Goal: Task Accomplishment & Management: Use online tool/utility

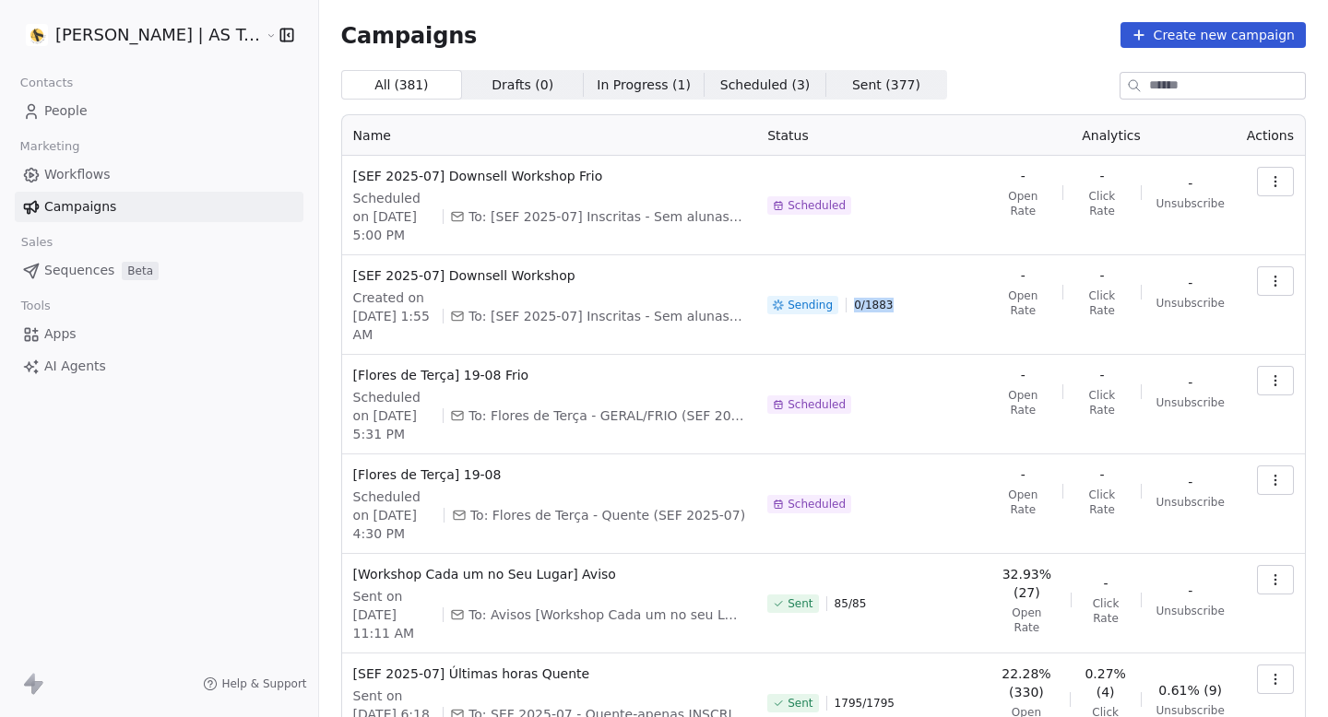
drag, startPoint x: 856, startPoint y: 307, endPoint x: 919, endPoint y: 307, distance: 63.6
click at [917, 307] on div "Sending 0 / 1883" at bounding box center [871, 304] width 208 height 77
click at [919, 307] on div "Sending 0 / 1883" at bounding box center [871, 304] width 208 height 77
drag, startPoint x: 855, startPoint y: 305, endPoint x: 935, endPoint y: 305, distance: 80.2
click at [930, 305] on div "Sending 0 / 1883" at bounding box center [871, 304] width 208 height 77
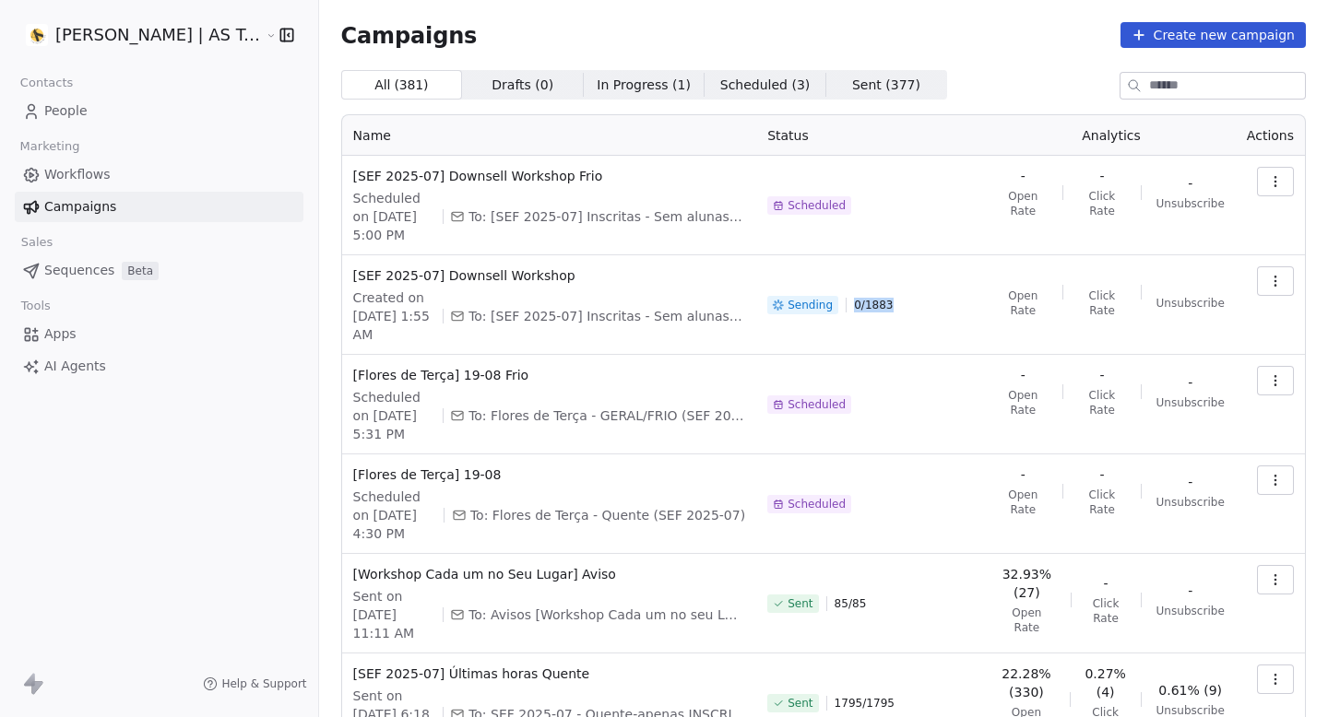
click at [935, 305] on div "Sending 0 / 1883" at bounding box center [871, 304] width 208 height 77
drag, startPoint x: 855, startPoint y: 306, endPoint x: 885, endPoint y: 306, distance: 30.4
click at [878, 306] on span "0 / 1883" at bounding box center [873, 305] width 39 height 15
click at [885, 306] on span "0 / 1883" at bounding box center [873, 305] width 39 height 15
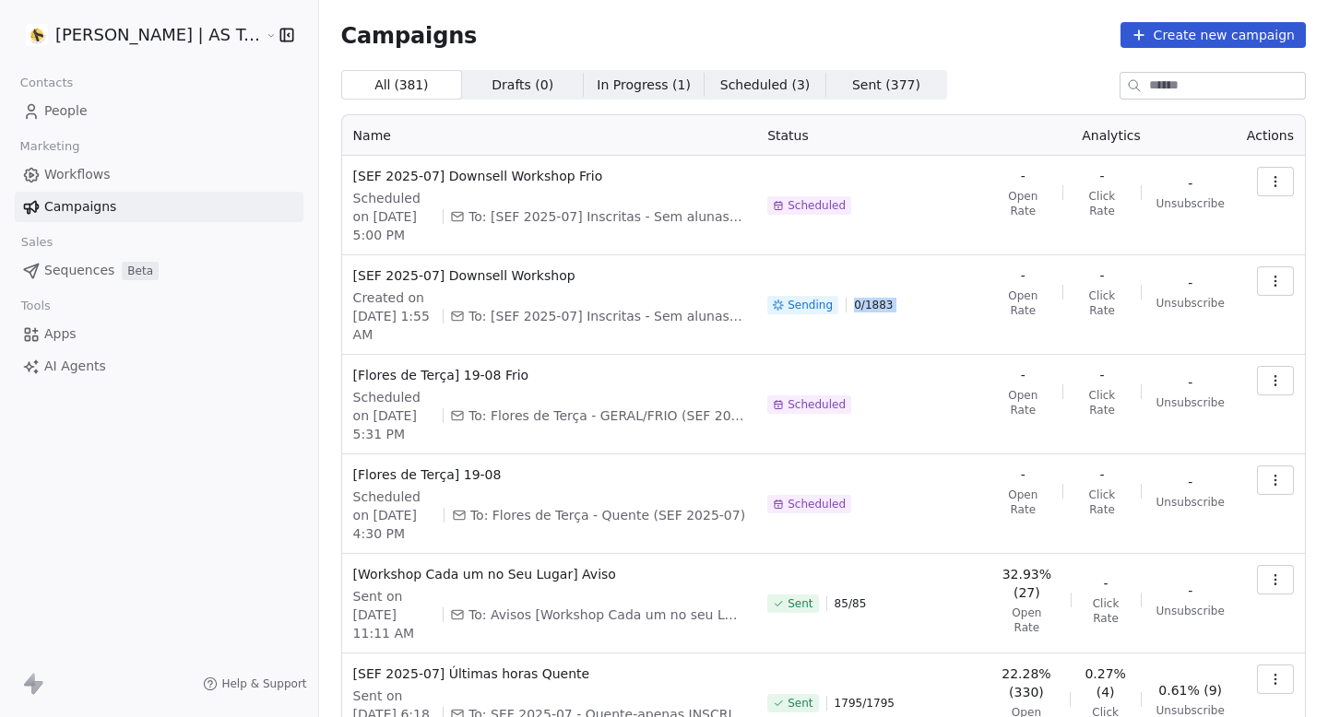
click at [885, 306] on span "0 / 1883" at bounding box center [873, 305] width 39 height 15
click at [965, 87] on div "All ( 381 ) All ( 381 ) Drafts ( 0 ) Drafts ( 0 ) In Progress ( 1 ) In Progress…" at bounding box center [823, 85] width 964 height 30
drag, startPoint x: 852, startPoint y: 303, endPoint x: 938, endPoint y: 303, distance: 85.7
click at [908, 303] on div "Sending 0 / 1883" at bounding box center [871, 304] width 208 height 77
click at [938, 303] on div "Sending 0 / 1883" at bounding box center [871, 304] width 208 height 77
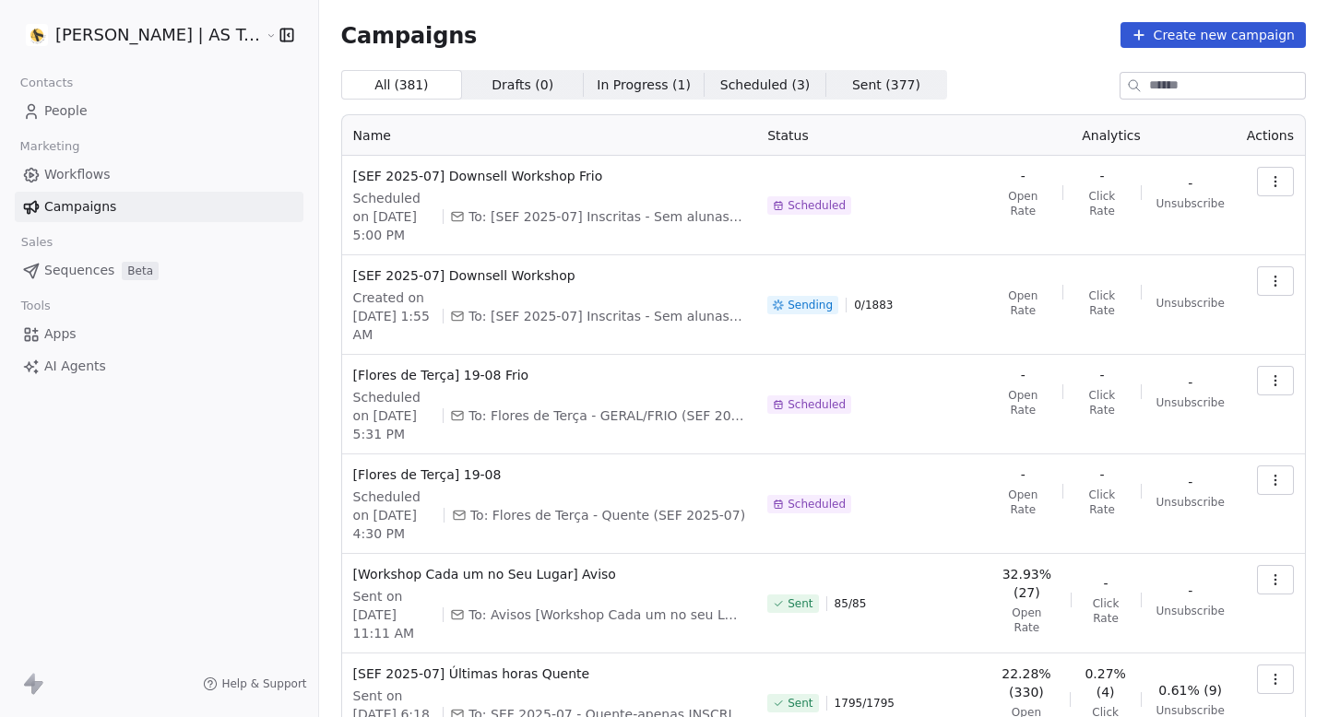
drag, startPoint x: 853, startPoint y: 307, endPoint x: 905, endPoint y: 307, distance: 52.6
click at [889, 307] on span "0 / 1883" at bounding box center [873, 305] width 39 height 15
click at [908, 307] on div "Sending 0 / 1883" at bounding box center [871, 304] width 208 height 77
drag, startPoint x: 857, startPoint y: 306, endPoint x: 936, endPoint y: 306, distance: 78.4
click at [919, 306] on div "Sending 0 / 1883" at bounding box center [871, 304] width 208 height 77
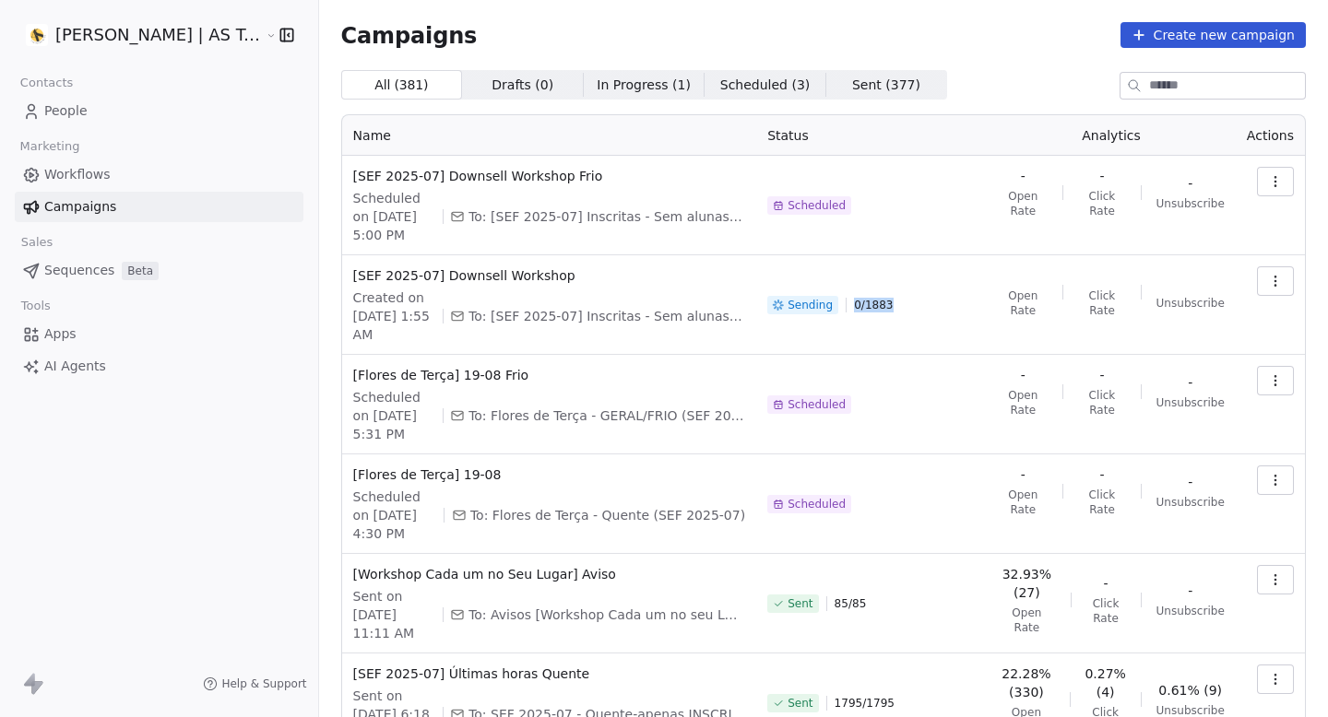
click at [941, 306] on div "Sending 0 / 1883" at bounding box center [871, 304] width 208 height 77
drag, startPoint x: 941, startPoint y: 306, endPoint x: 853, endPoint y: 305, distance: 88.5
click at [853, 305] on div "Sending 0 / 1883" at bounding box center [871, 304] width 208 height 77
click at [854, 305] on span "0 / 1883" at bounding box center [873, 305] width 39 height 15
click at [867, 303] on span "0 / 1883" at bounding box center [873, 305] width 39 height 15
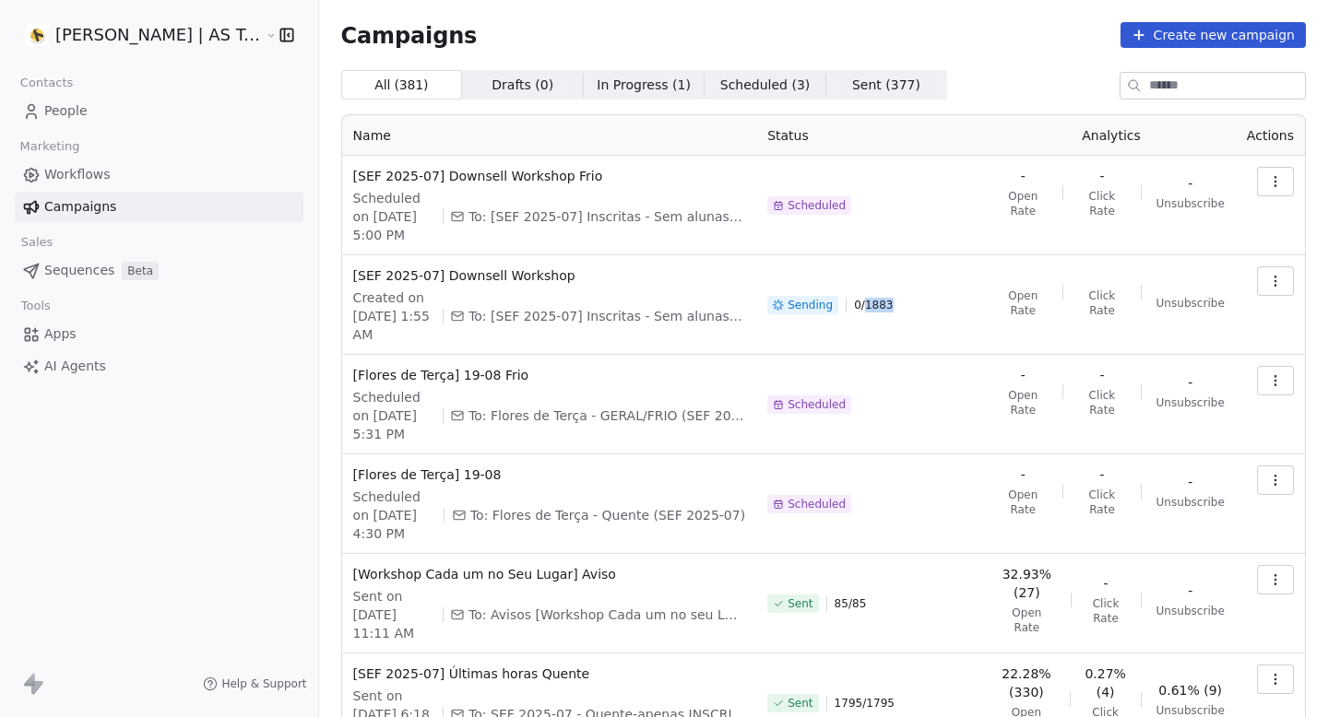
click at [866, 303] on span "0 / 1883" at bounding box center [873, 305] width 39 height 15
click at [471, 268] on span "[SEF 2025-07] Downsell Workshop" at bounding box center [549, 275] width 393 height 18
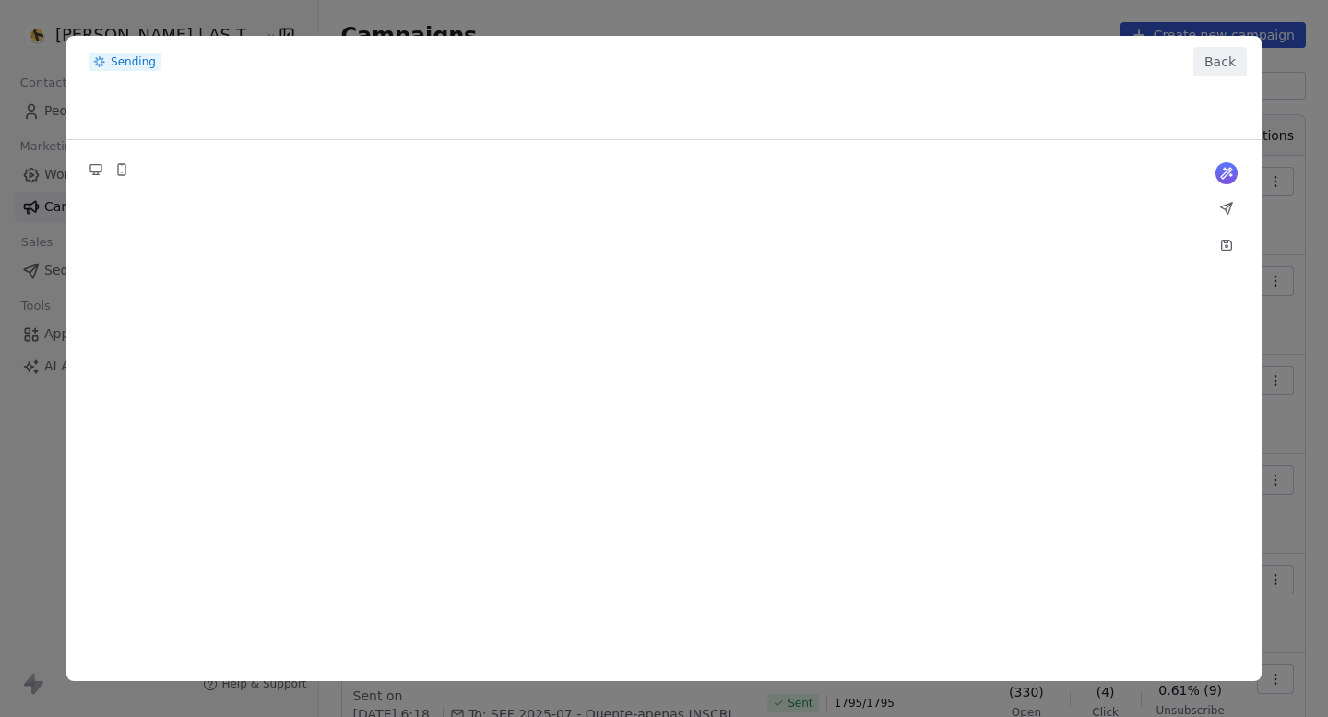
click at [1219, 67] on button "Back" at bounding box center [1219, 62] width 53 height 30
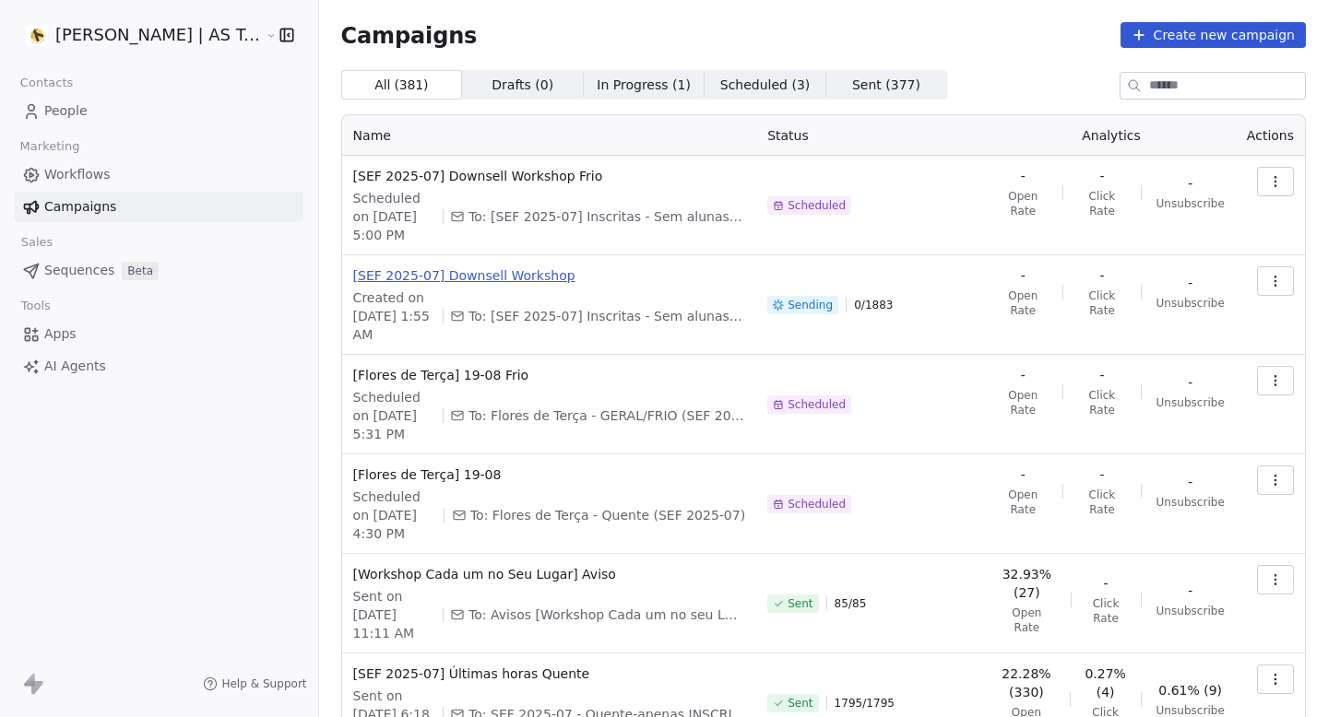
click at [438, 269] on span "[SEF 2025-07] Downsell Workshop" at bounding box center [549, 275] width 393 height 18
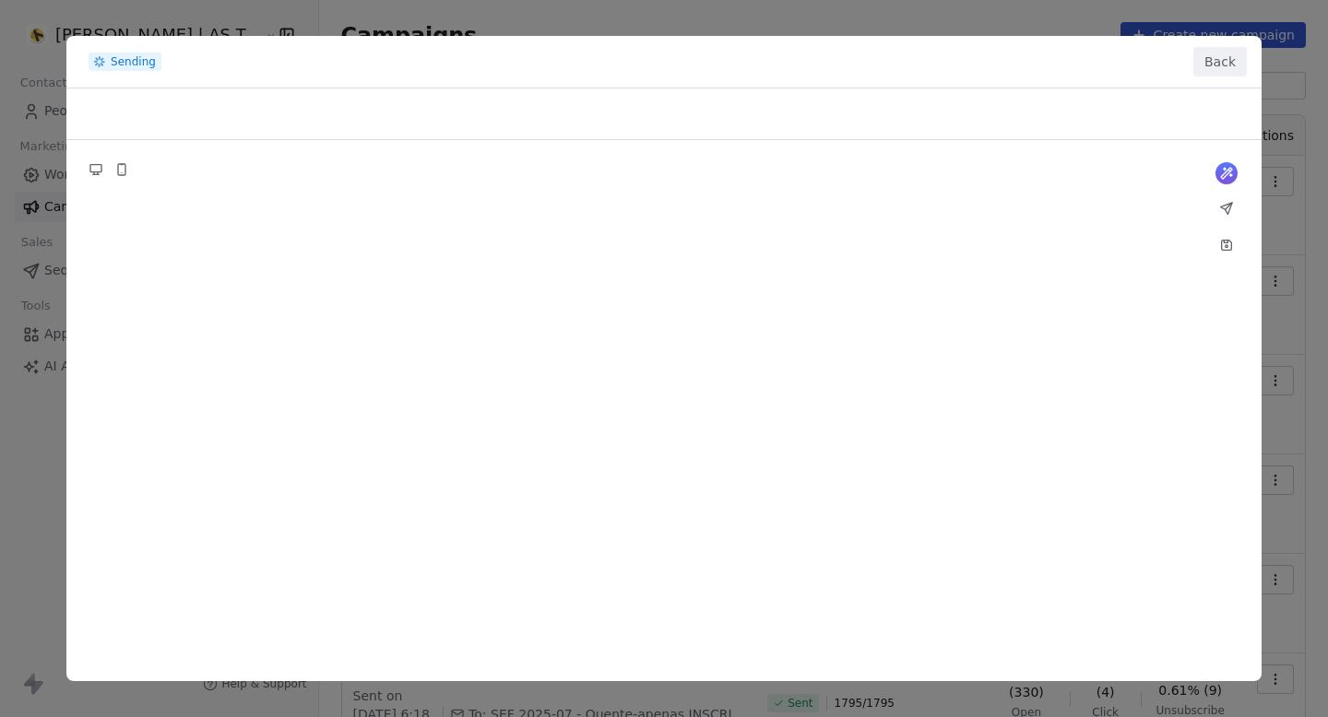
click at [1209, 59] on button "Back" at bounding box center [1219, 62] width 53 height 30
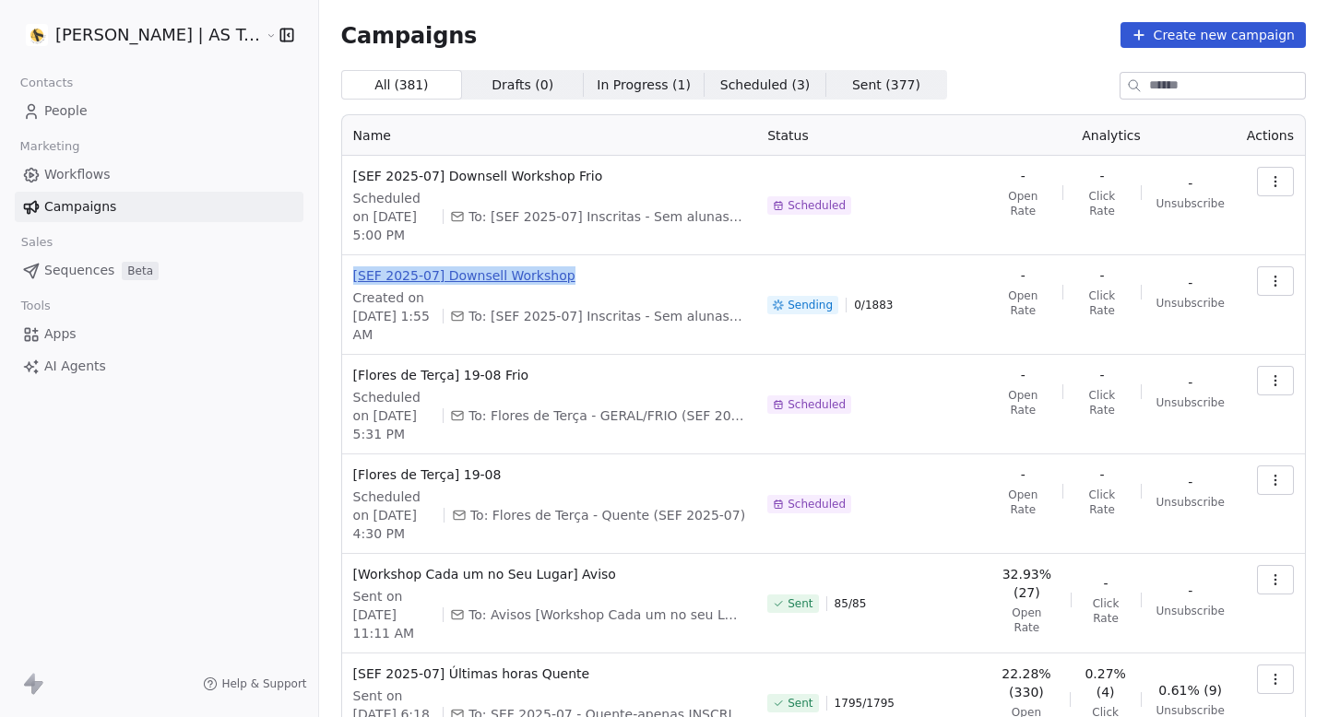
drag, startPoint x: 583, startPoint y: 274, endPoint x: 336, endPoint y: 277, distance: 247.1
click at [353, 277] on span "[SEF 2025-07] Downsell Workshop" at bounding box center [549, 275] width 393 height 18
copy span "[SEF 2025-07] Downsell Workshop"
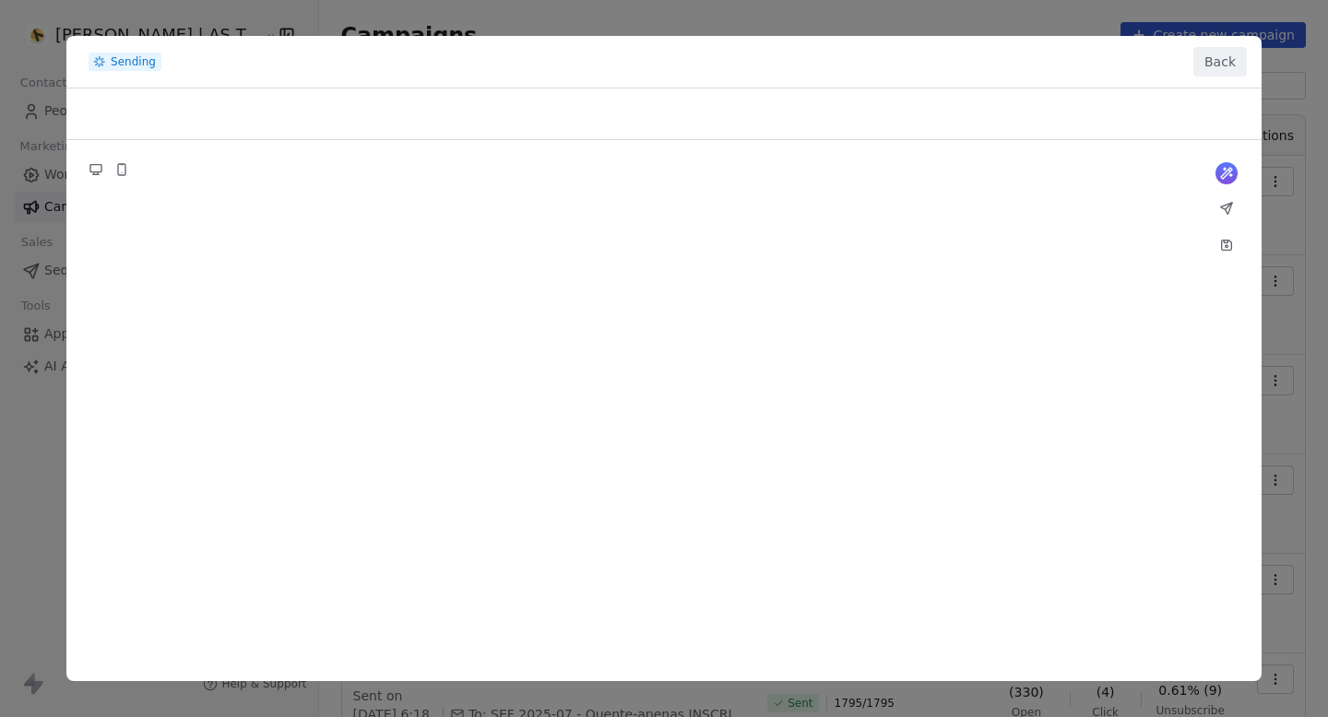
click at [1228, 64] on button "Back" at bounding box center [1219, 62] width 53 height 30
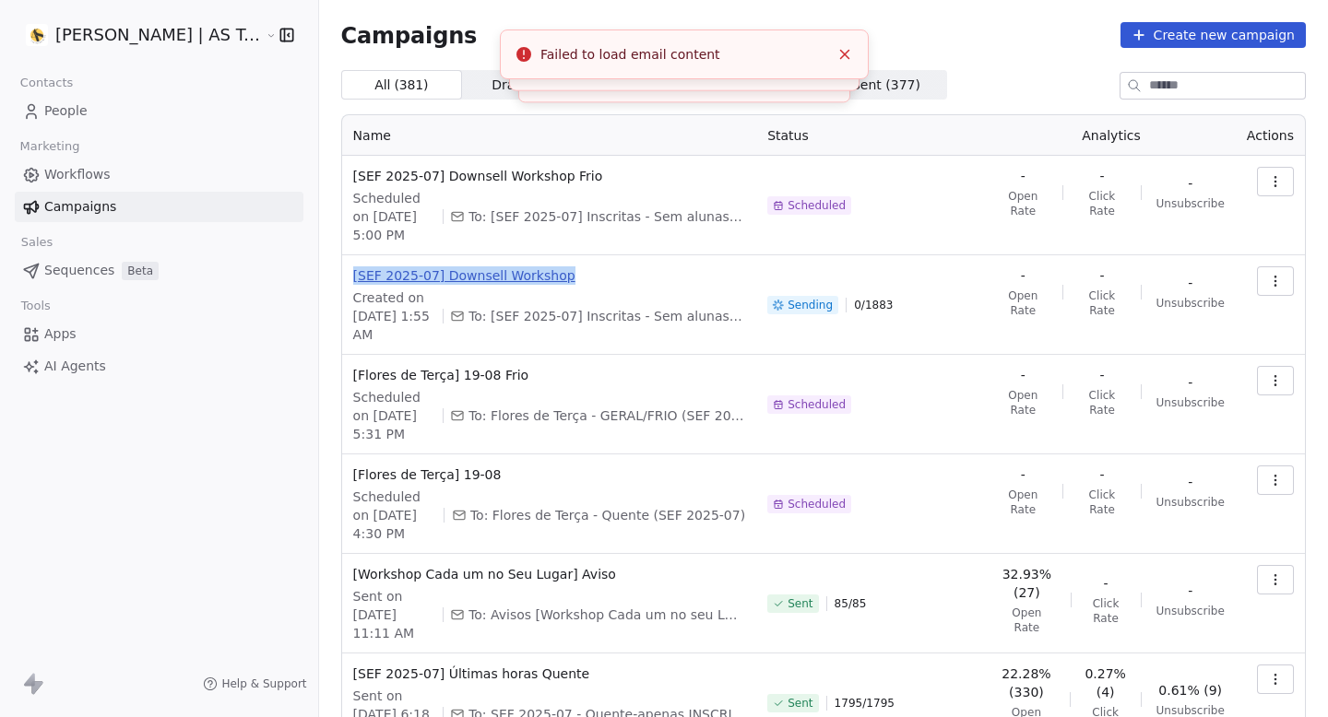
copy span "[SEF 2025-07] Downsell Workshop"
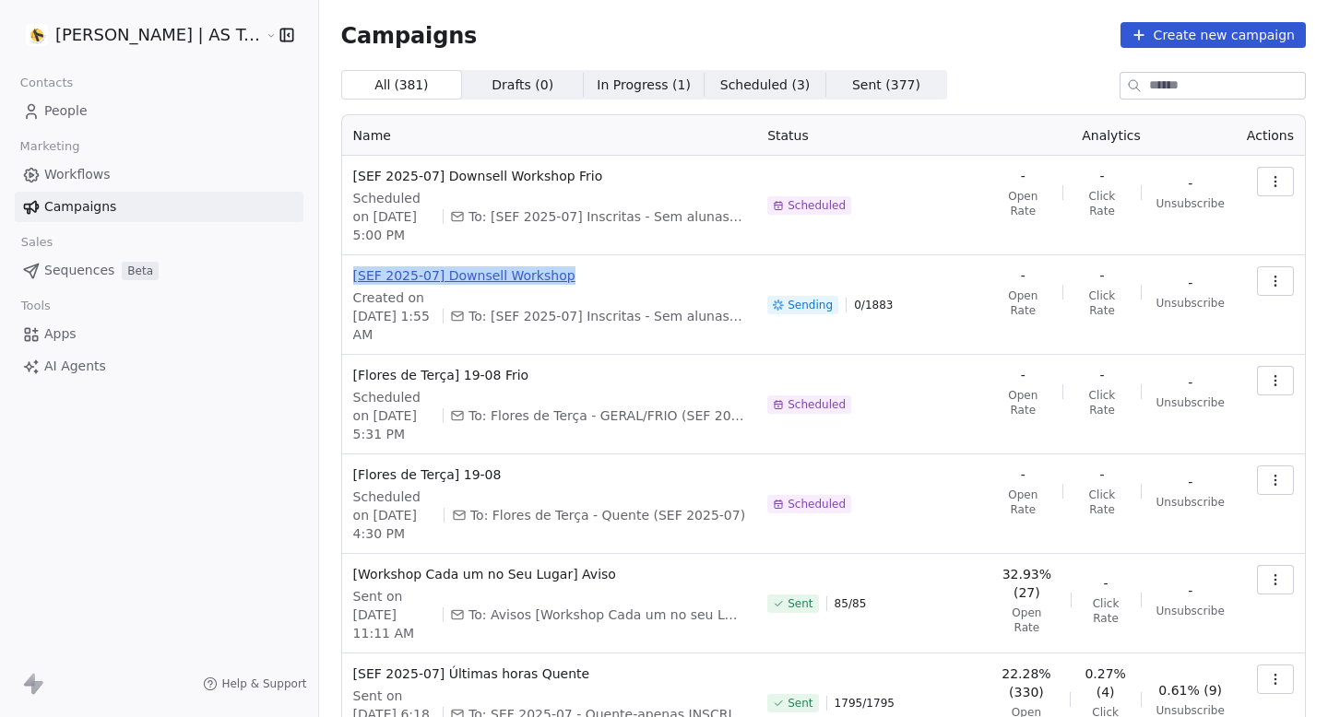
copy span "[SEF 2025-07] Downsell Workshop"
drag, startPoint x: 558, startPoint y: 276, endPoint x: 337, endPoint y: 279, distance: 220.4
click at [353, 279] on span "[SEF 2025-07] Downsell Workshop" at bounding box center [549, 275] width 393 height 18
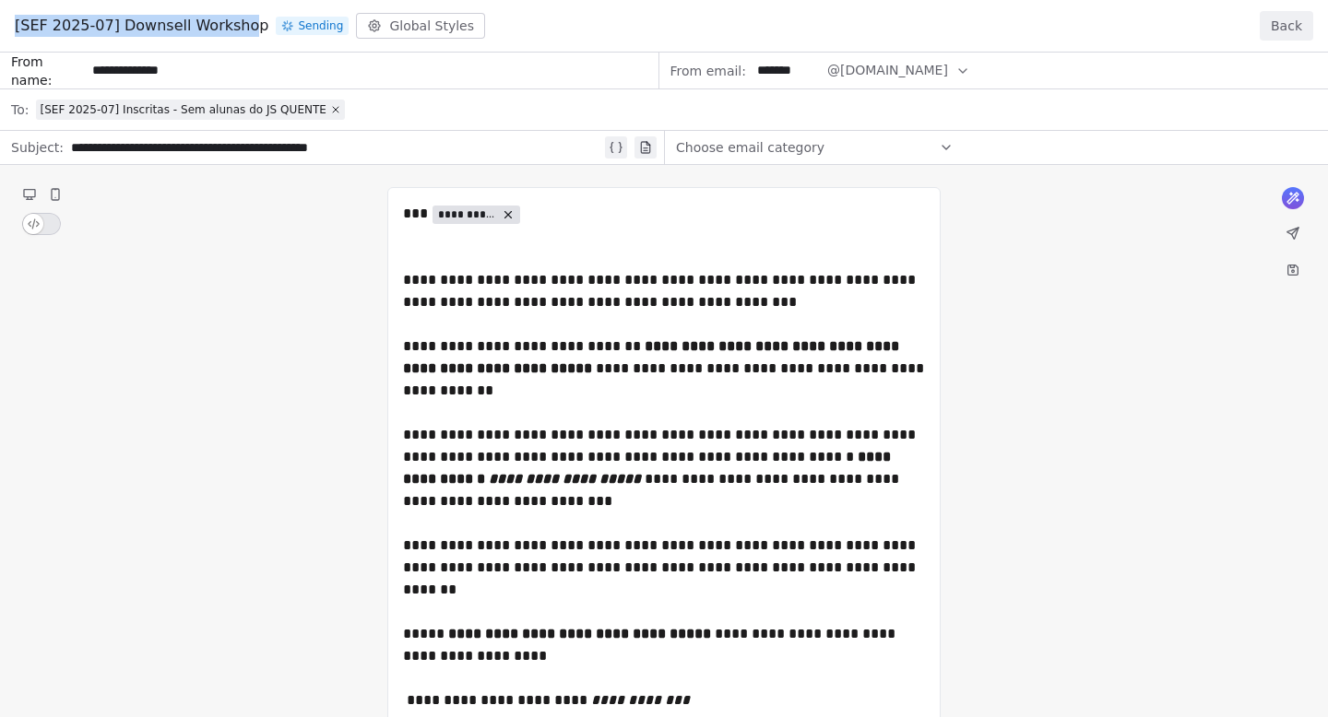
drag, startPoint x: 249, startPoint y: 25, endPoint x: 6, endPoint y: 32, distance: 243.5
click at [5, 33] on div "[SEF 2025-07] Downsell Workshop Sending Global Styles Back" at bounding box center [664, 26] width 1328 height 53
click at [6, 32] on div "[SEF 2025-07] Downsell Workshop Sending Global Styles Back" at bounding box center [664, 26] width 1328 height 53
drag, startPoint x: 18, startPoint y: 24, endPoint x: 97, endPoint y: 24, distance: 79.3
click at [97, 24] on span "[SEF 2025-07] Downsell Workshop" at bounding box center [142, 26] width 254 height 22
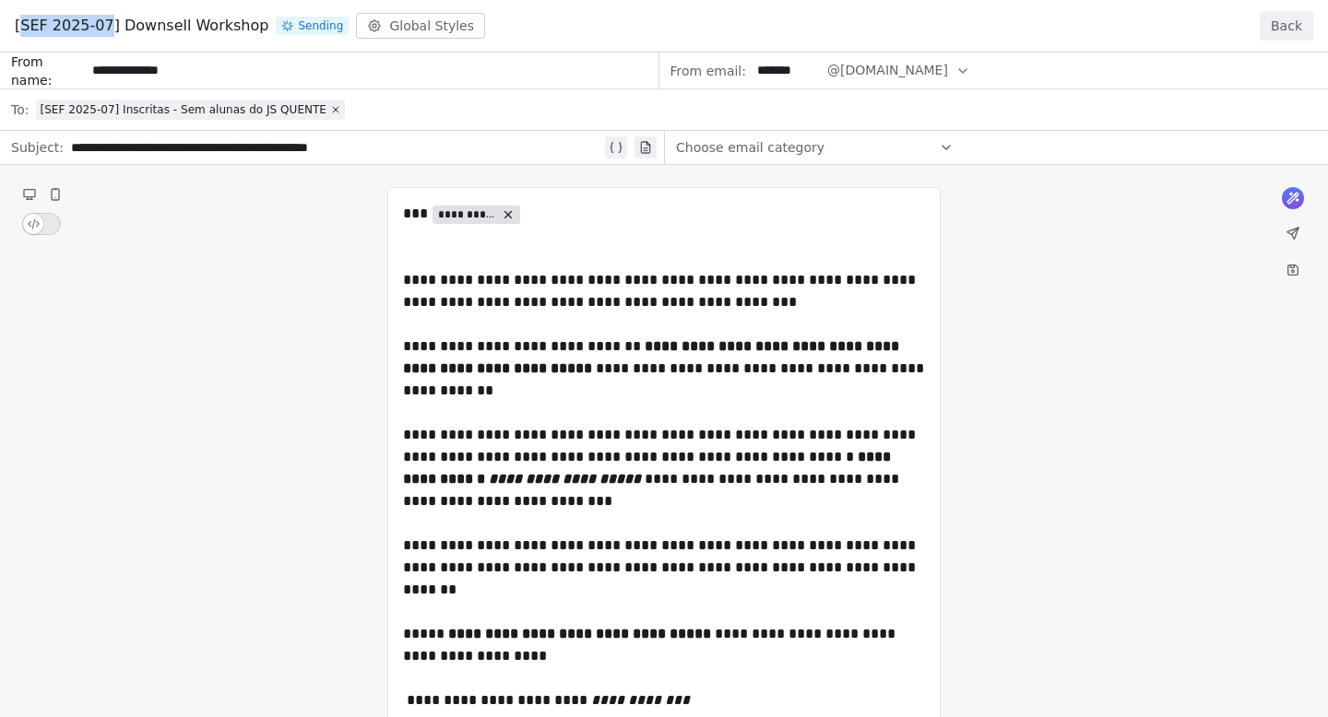
drag, startPoint x: 107, startPoint y: 25, endPoint x: 19, endPoint y: 29, distance: 87.7
click at [19, 28] on span "[SEF 2025-07] Downsell Workshop" at bounding box center [142, 26] width 254 height 22
copy span "SEF 2025-07"
click at [1286, 21] on button "Back" at bounding box center [1285, 26] width 53 height 30
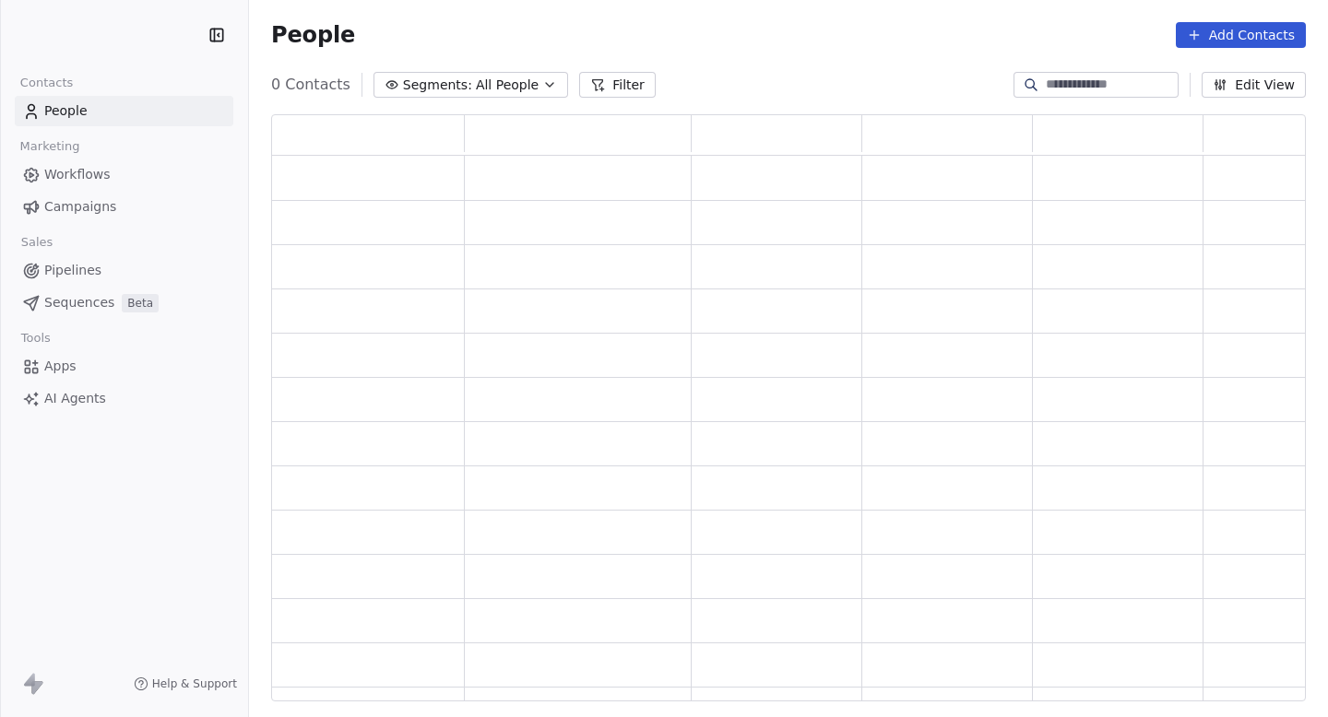
click at [77, 181] on span "Workflows" at bounding box center [77, 174] width 66 height 19
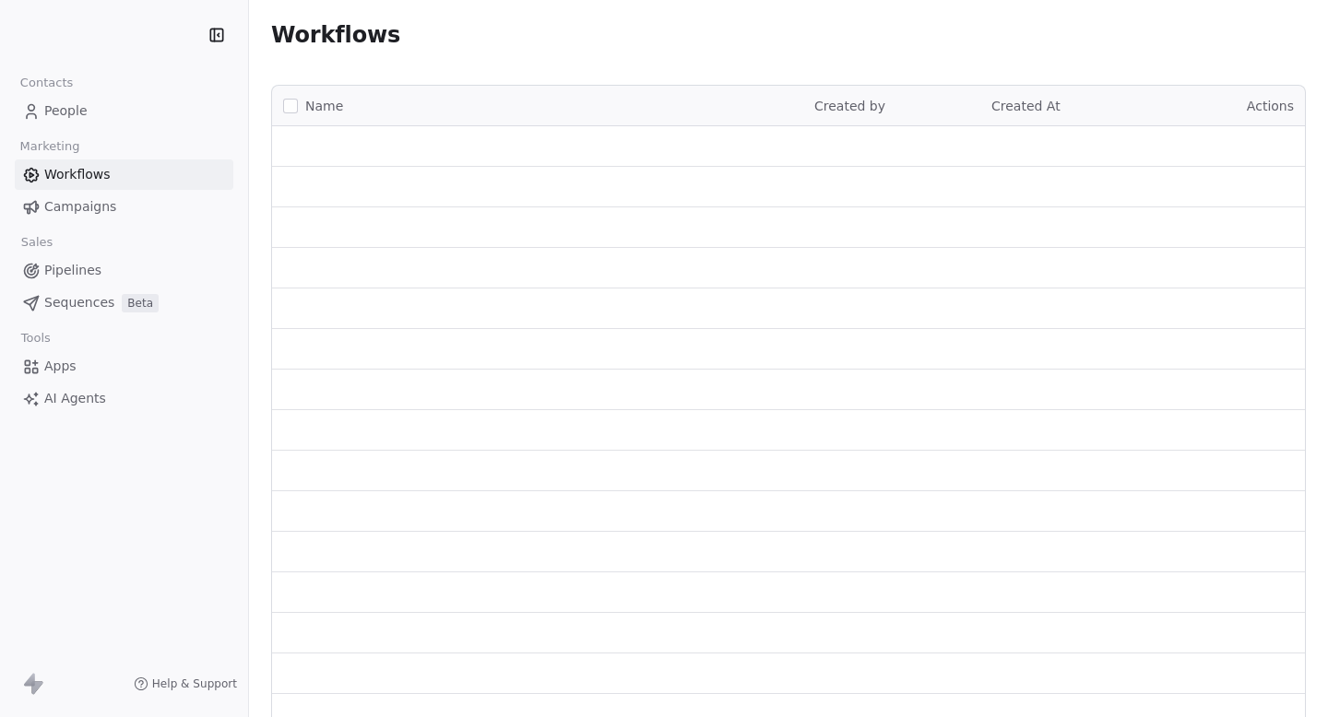
click at [77, 212] on span "Campaigns" at bounding box center [80, 206] width 72 height 19
